Goal: Task Accomplishment & Management: Complete application form

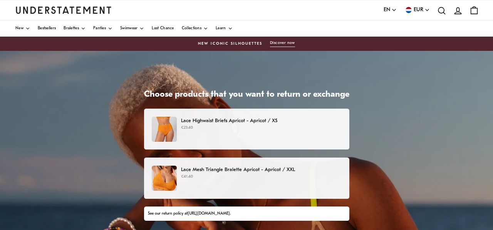
click at [258, 130] on p "€23.40" at bounding box center [261, 128] width 160 height 6
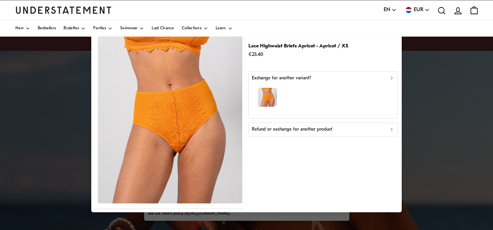
click at [287, 131] on p "Refund or exchange for another product" at bounding box center [292, 129] width 80 height 7
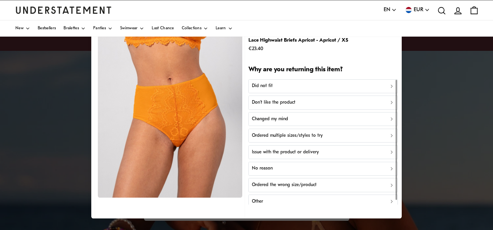
click at [389, 84] on icon "button" at bounding box center [391, 86] width 5 height 5
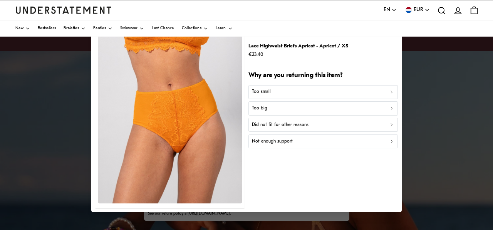
click at [389, 93] on icon "button" at bounding box center [391, 91] width 5 height 5
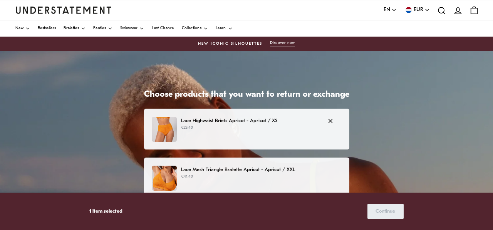
click at [239, 121] on p "Lace Highwaist Briefs Apricot - Apricot / XS" at bounding box center [250, 121] width 139 height 8
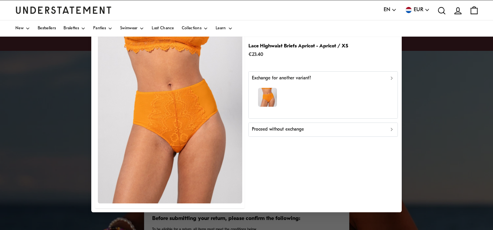
click at [271, 130] on p "Proceed without exchange" at bounding box center [278, 129] width 52 height 7
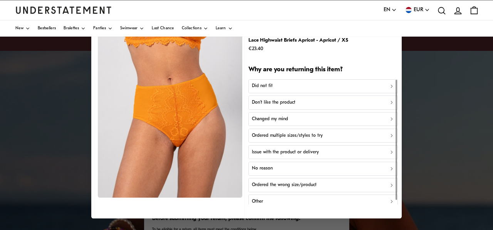
click at [267, 86] on p "Did not fit" at bounding box center [262, 85] width 21 height 7
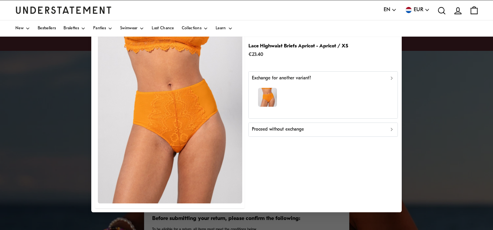
click at [298, 90] on div "button" at bounding box center [323, 98] width 142 height 33
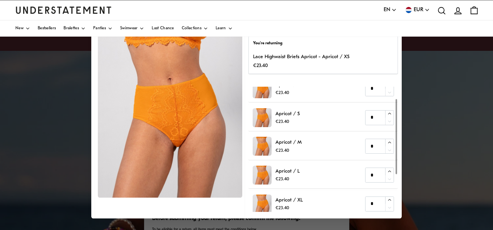
scroll to position [20, 0]
type input "*"
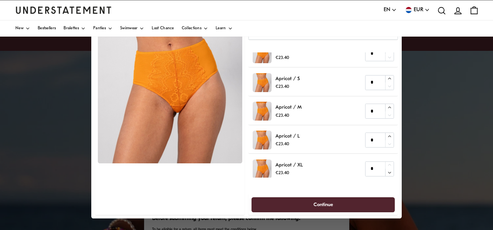
click at [332, 204] on span "Continue" at bounding box center [323, 204] width 20 height 14
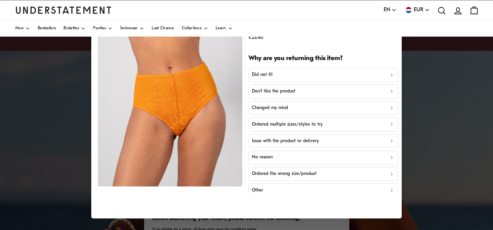
scroll to position [12, 0]
click at [301, 171] on p "Ordered the wrong size/product" at bounding box center [284, 173] width 65 height 7
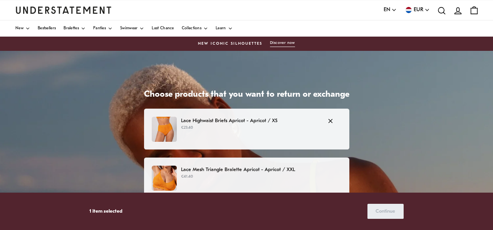
click at [241, 122] on p "Lace Highwaist Briefs Apricot - Apricot / XS" at bounding box center [250, 121] width 139 height 8
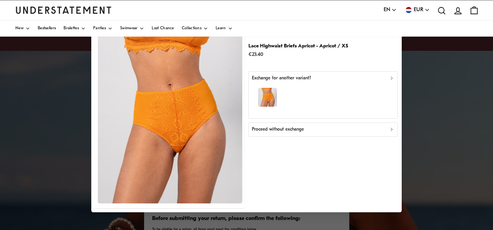
click at [289, 93] on div "button" at bounding box center [323, 98] width 142 height 33
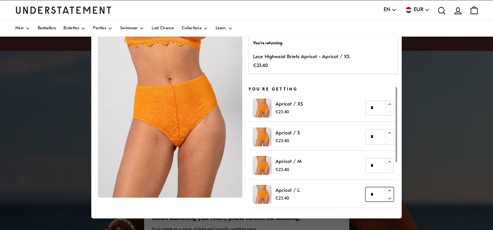
click at [390, 190] on icon "button" at bounding box center [389, 190] width 5 height 5
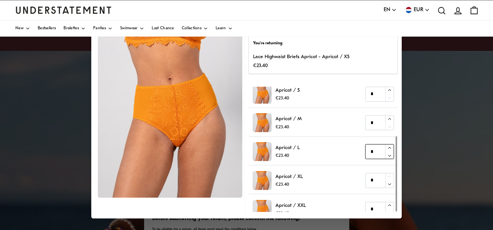
scroll to position [82, 0]
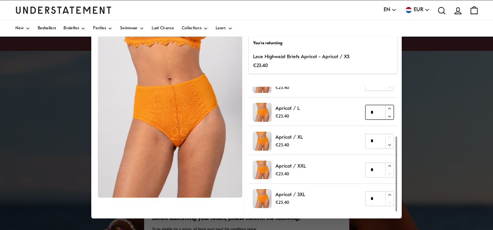
type input "*"
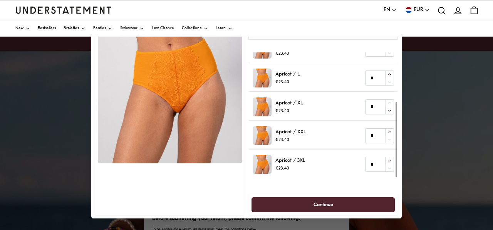
click at [311, 204] on span "Continue" at bounding box center [323, 204] width 126 height 14
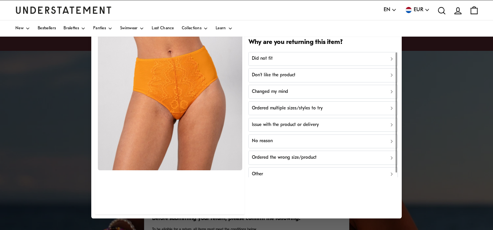
click at [391, 60] on icon "button" at bounding box center [391, 58] width 5 height 5
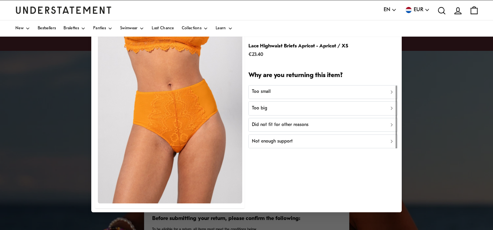
scroll to position [0, 0]
click at [373, 92] on div "Too small" at bounding box center [323, 92] width 142 height 7
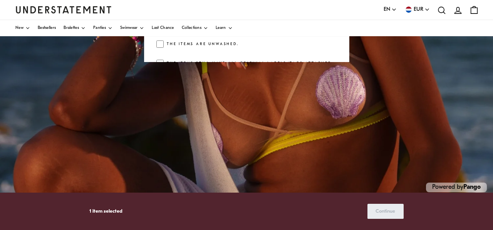
scroll to position [206, 0]
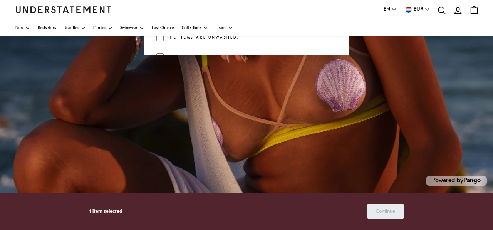
click at [456, 10] on icon "account" at bounding box center [458, 10] width 10 height 10
